Goal: Submit feedback/report problem

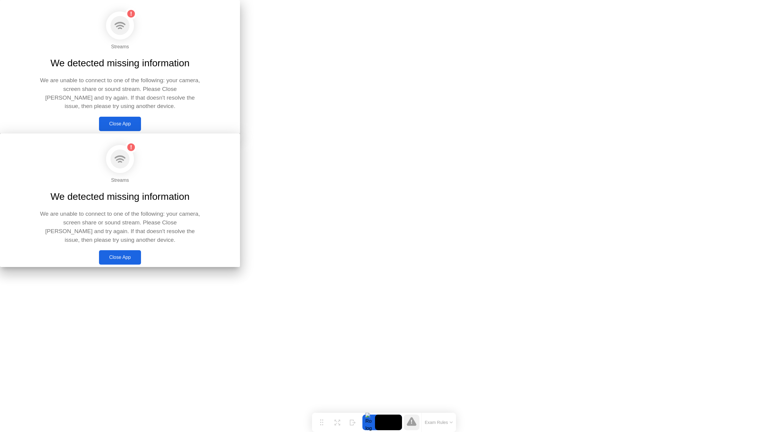
click at [393, 134] on div at bounding box center [384, 134] width 768 height 0
drag, startPoint x: 530, startPoint y: 288, endPoint x: 537, endPoint y: 285, distance: 7.4
click at [533, 134] on div at bounding box center [384, 134] width 768 height 0
drag, startPoint x: 537, startPoint y: 285, endPoint x: 542, endPoint y: 277, distance: 9.3
click at [537, 134] on div at bounding box center [384, 134] width 768 height 0
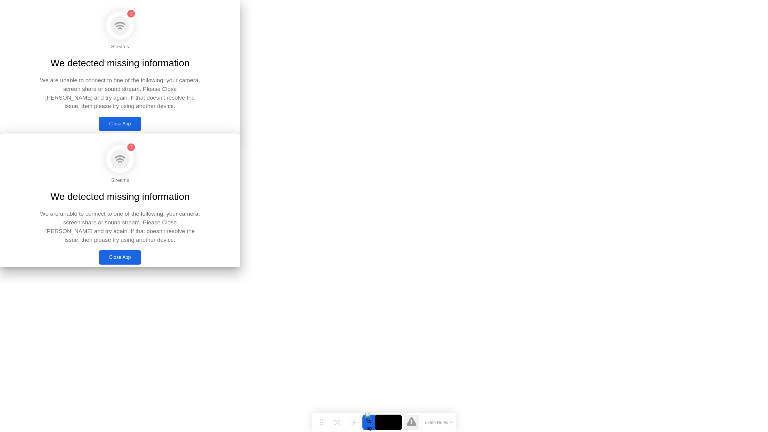
click at [542, 134] on div at bounding box center [384, 134] width 768 height 0
click at [541, 134] on div at bounding box center [384, 134] width 768 height 0
click at [537, 134] on div at bounding box center [384, 134] width 768 height 0
click at [539, 134] on div at bounding box center [384, 134] width 768 height 0
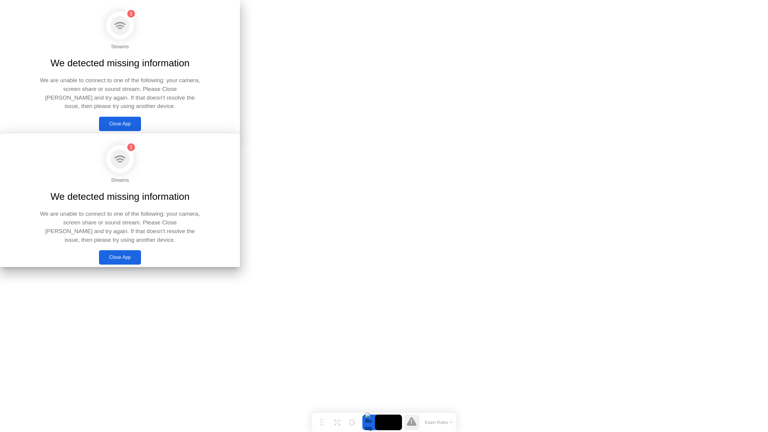
click at [537, 134] on div at bounding box center [384, 134] width 768 height 0
click at [240, 210] on div "Streams We detected missing information We are unable to connect to one of the …" at bounding box center [120, 201] width 240 height 134
click at [125, 134] on div at bounding box center [384, 134] width 768 height 0
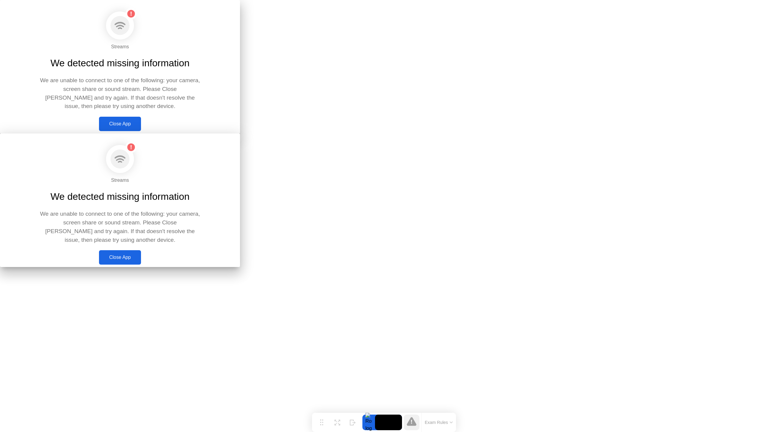
click at [139, 260] on div "Close App" at bounding box center [120, 257] width 38 height 5
